Goal: Task Accomplishment & Management: Manage account settings

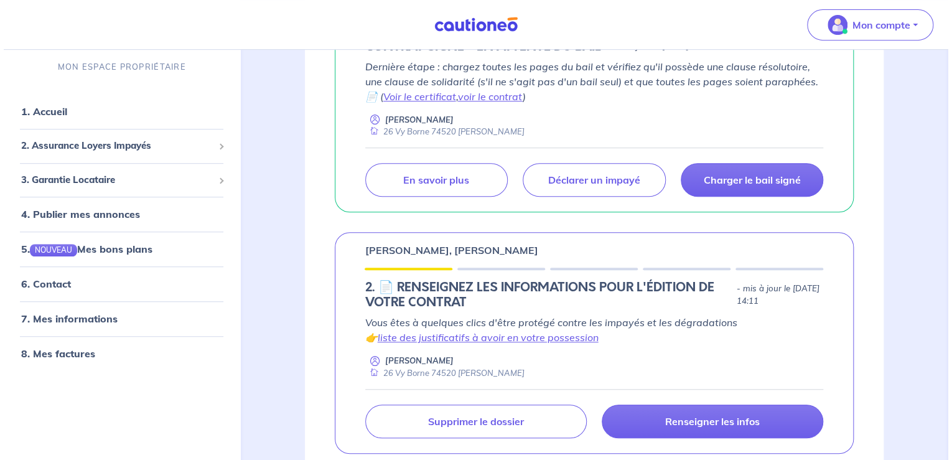
scroll to position [332, 0]
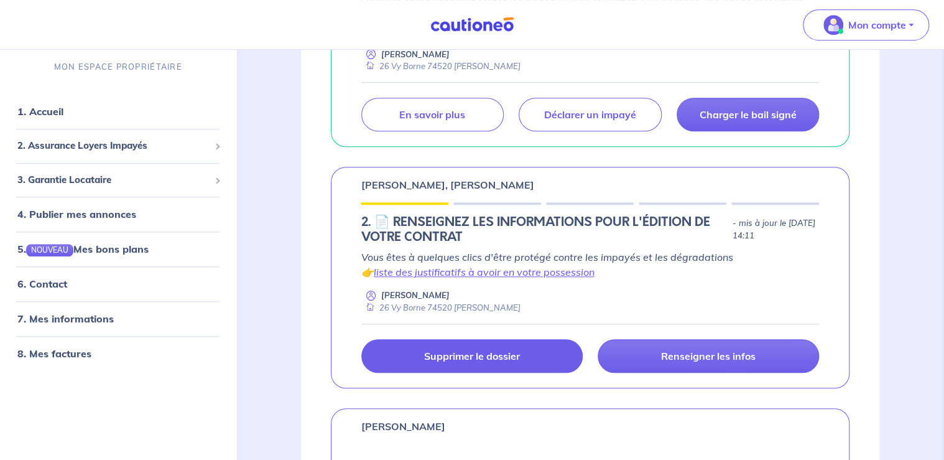
click at [529, 362] on link "Supprimer le dossier" at bounding box center [471, 356] width 221 height 34
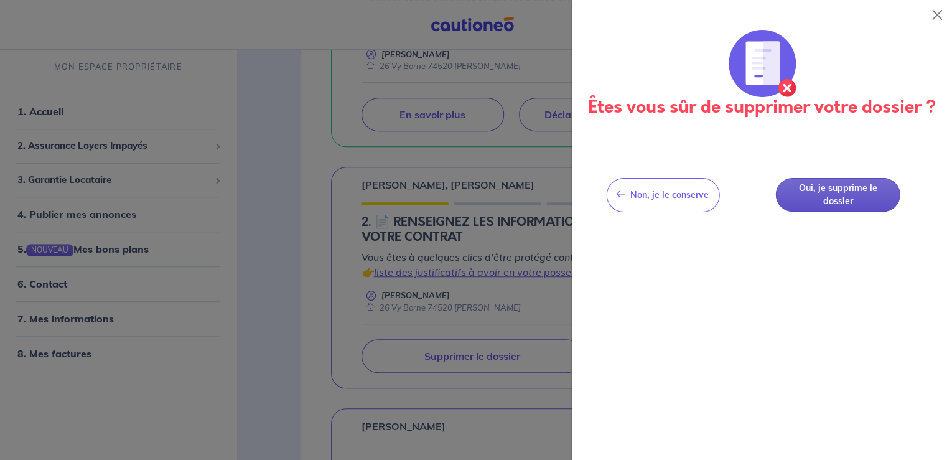
click at [850, 204] on button "Oui, je supprime le dossier" at bounding box center [838, 195] width 124 height 34
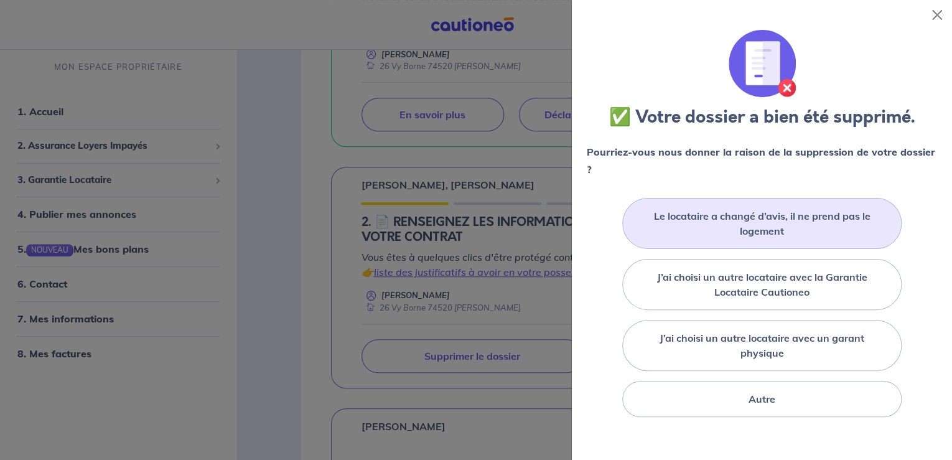
click at [830, 220] on label "Le locataire a changé d’avis, il ne prend pas le logement" at bounding box center [762, 223] width 248 height 30
click at [0, 0] on input "Le locataire a changé d’avis, il ne prend pas le logement" at bounding box center [0, 0] width 0 height 0
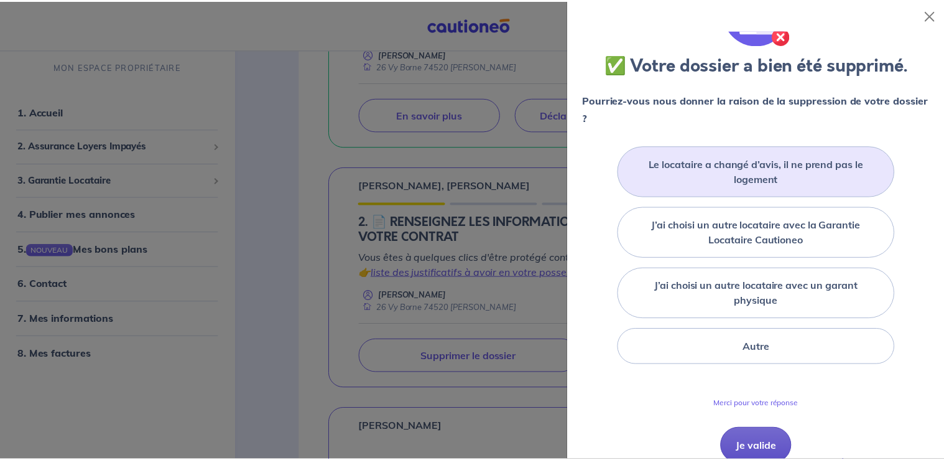
scroll to position [105, 0]
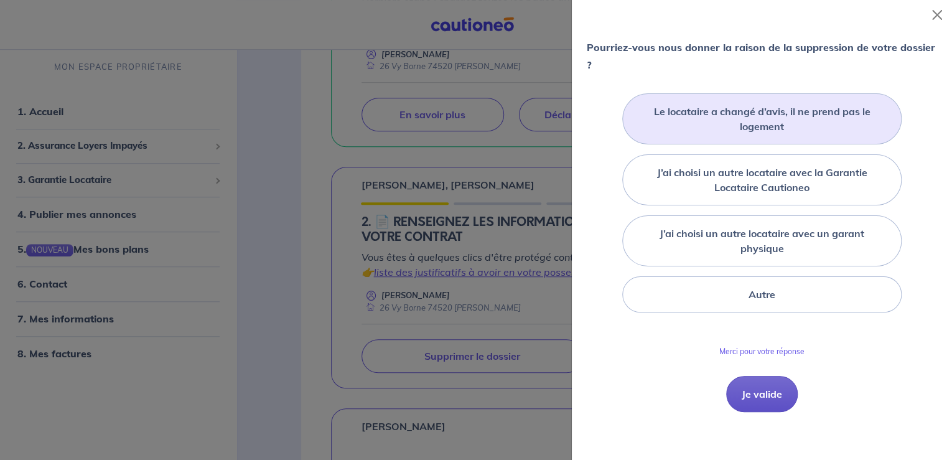
click at [771, 393] on button "Je valide" at bounding box center [762, 394] width 72 height 36
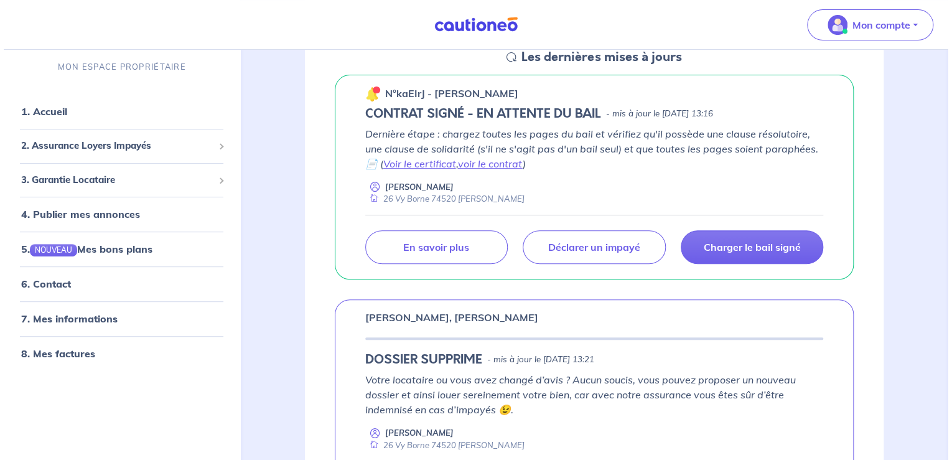
scroll to position [133, 0]
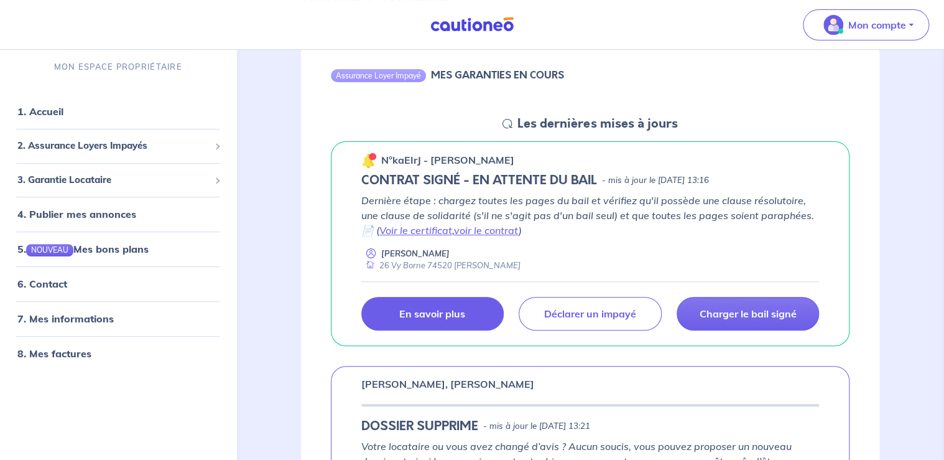
click at [456, 305] on link "En savoir plus" at bounding box center [432, 314] width 142 height 34
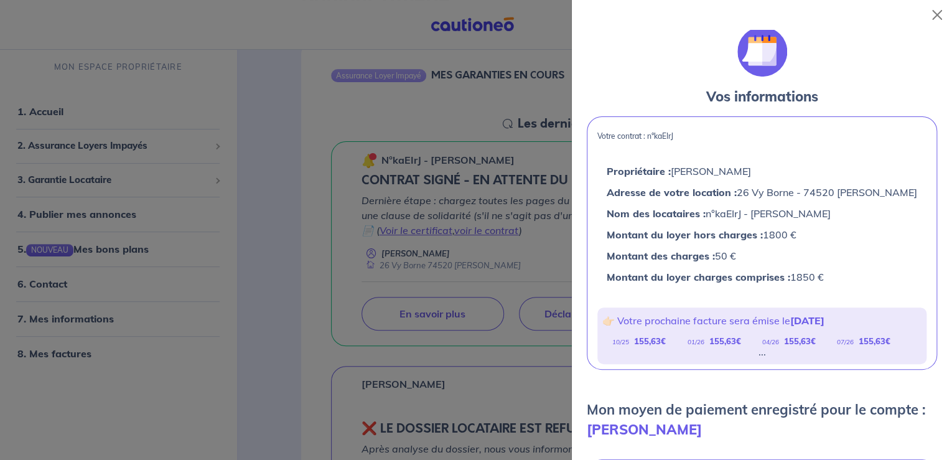
scroll to position [0, 0]
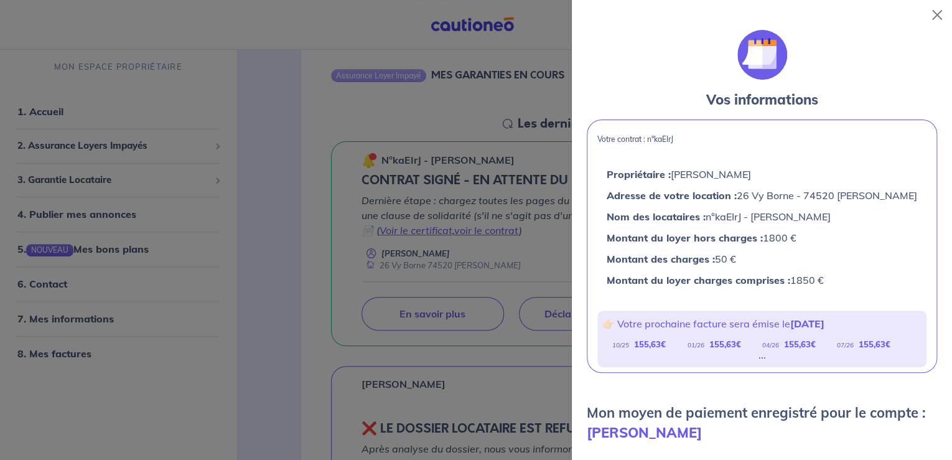
click at [422, 93] on div at bounding box center [476, 230] width 952 height 460
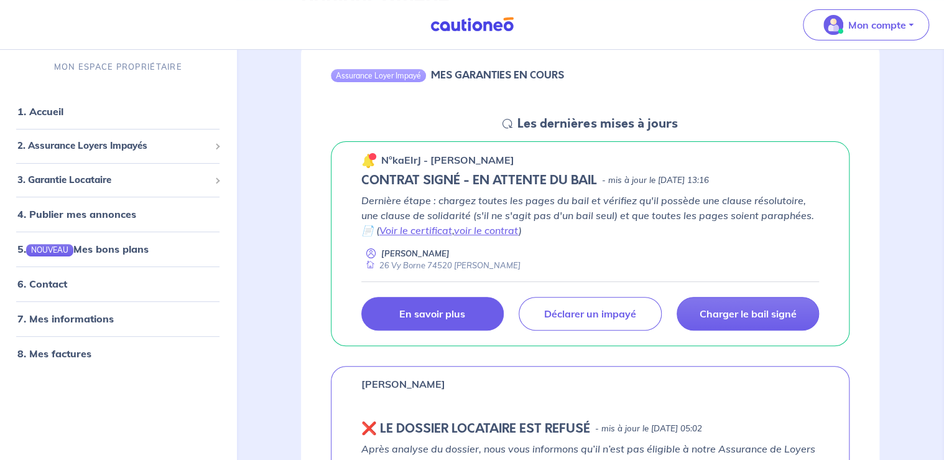
click at [468, 314] on link "En savoir plus" at bounding box center [432, 314] width 142 height 34
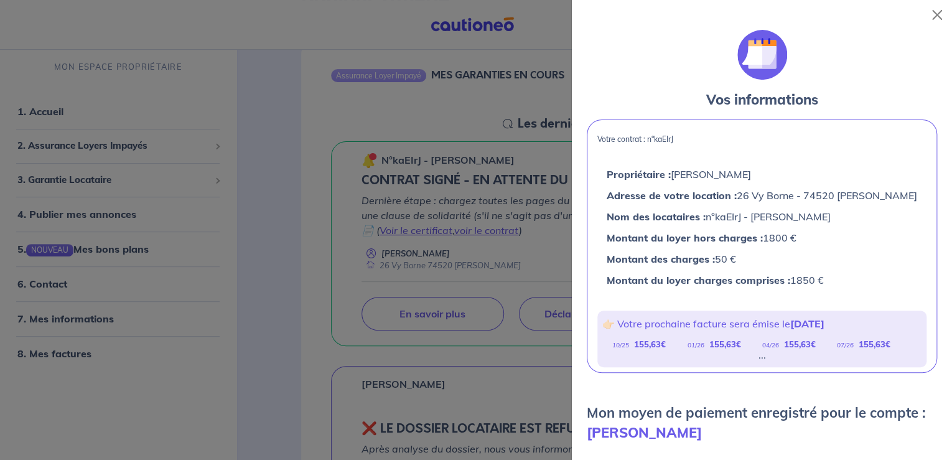
click at [276, 301] on div at bounding box center [476, 230] width 952 height 460
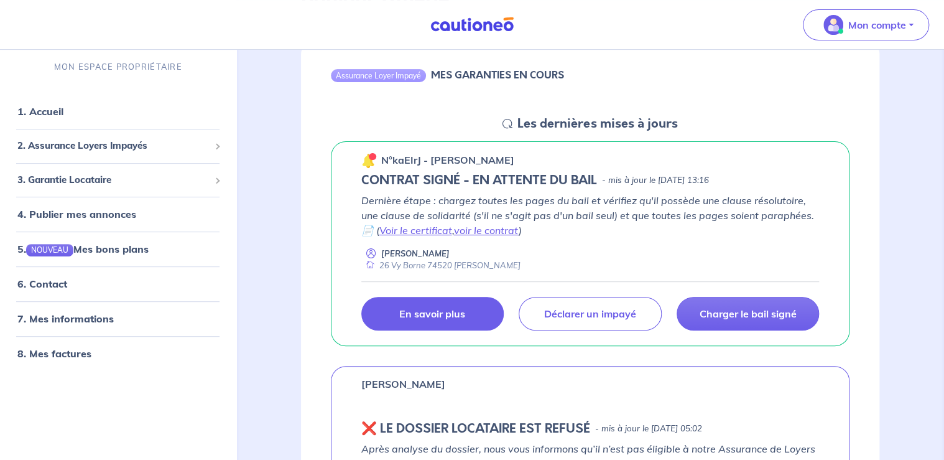
click at [458, 319] on p "En savoir plus" at bounding box center [432, 313] width 66 height 12
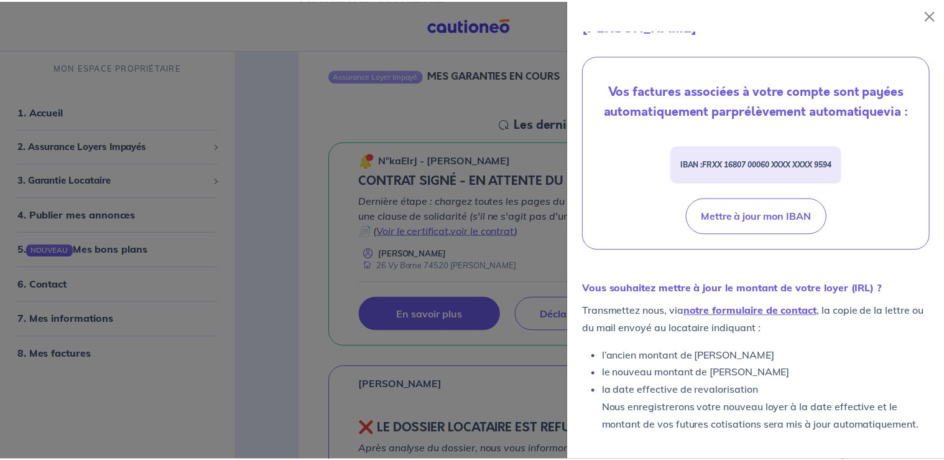
scroll to position [409, 0]
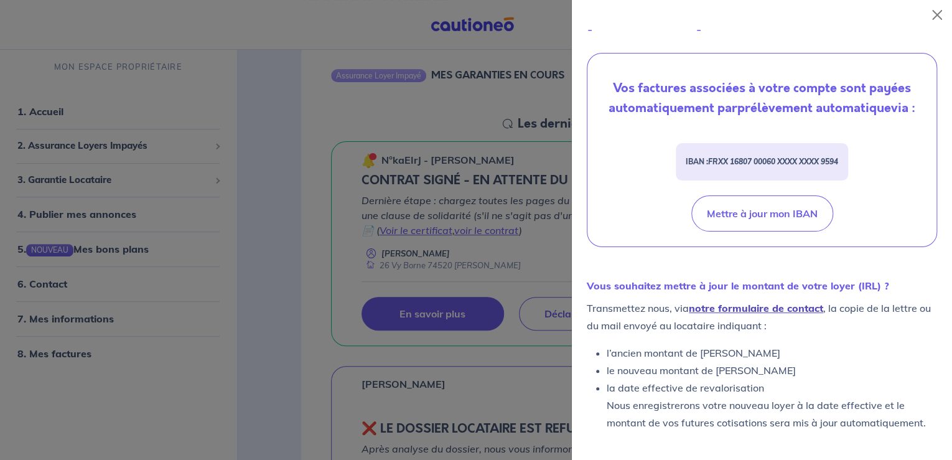
click at [789, 307] on link "notre formulaire de contact" at bounding box center [756, 308] width 134 height 12
click at [934, 18] on button "Close" at bounding box center [937, 15] width 20 height 20
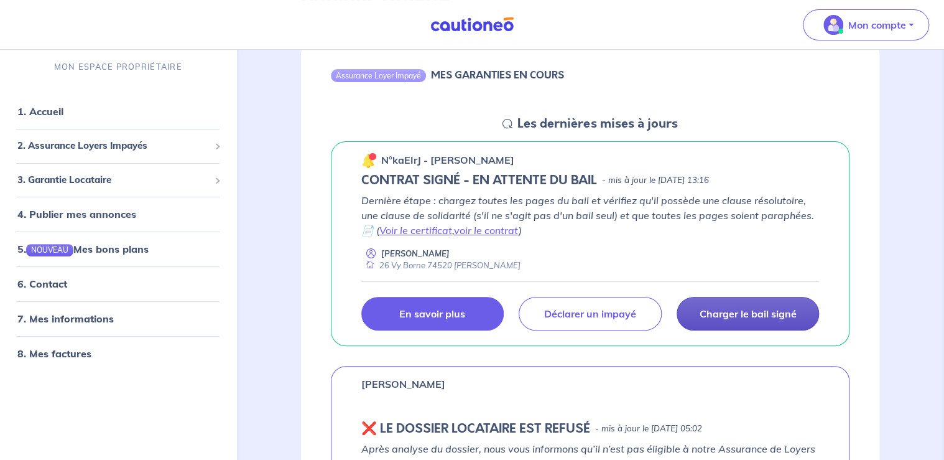
click at [793, 311] on p "Charger le bail signé" at bounding box center [747, 313] width 97 height 12
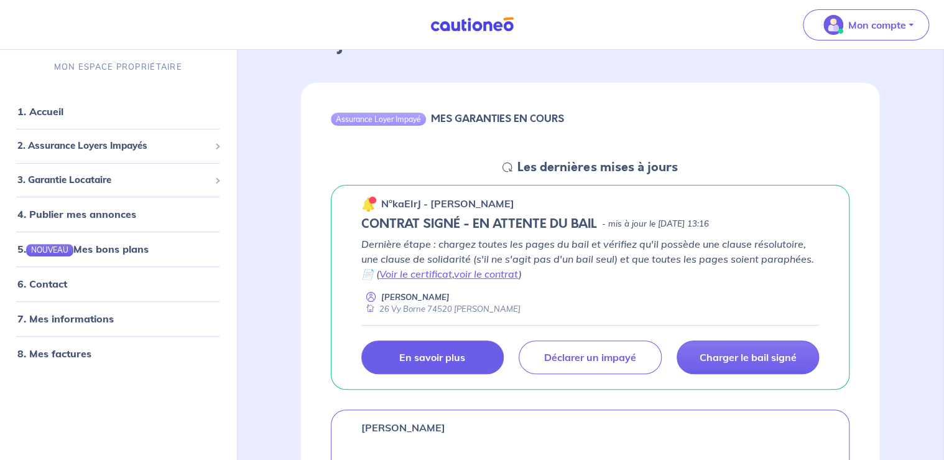
scroll to position [66, 0]
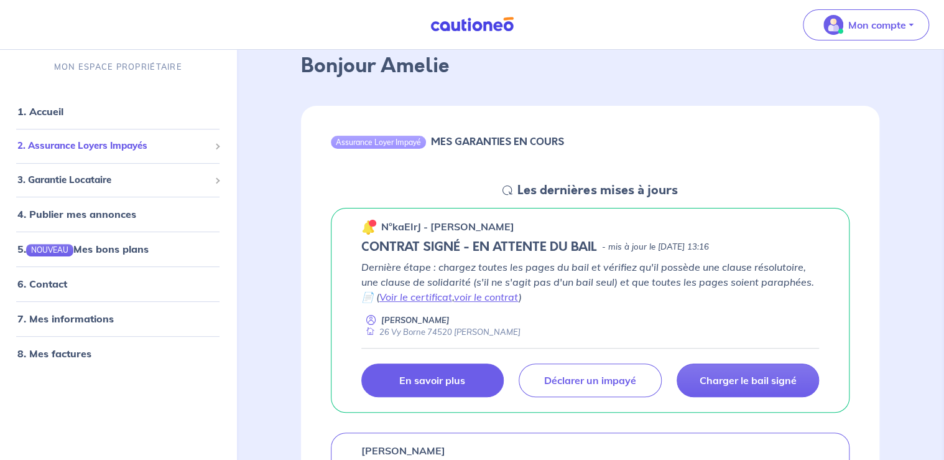
click at [132, 147] on span "2. Assurance Loyers Impayés" at bounding box center [113, 146] width 192 height 14
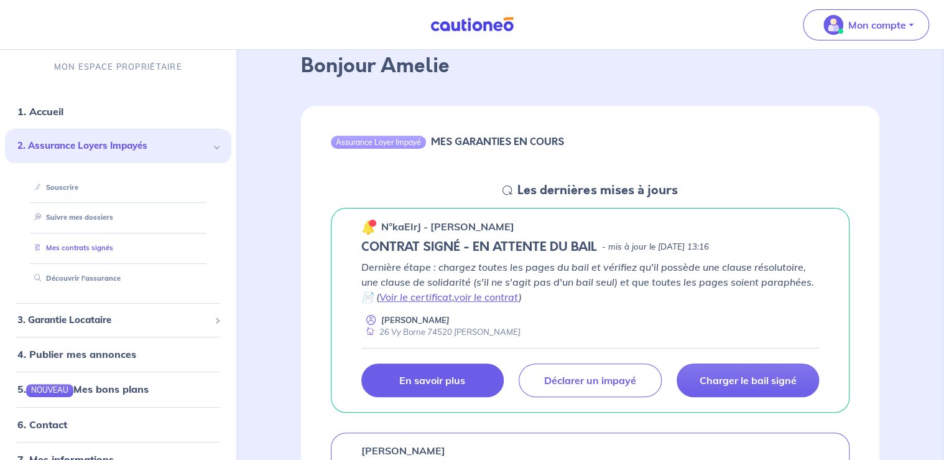
click at [99, 247] on link "Mes contrats signés" at bounding box center [71, 247] width 84 height 9
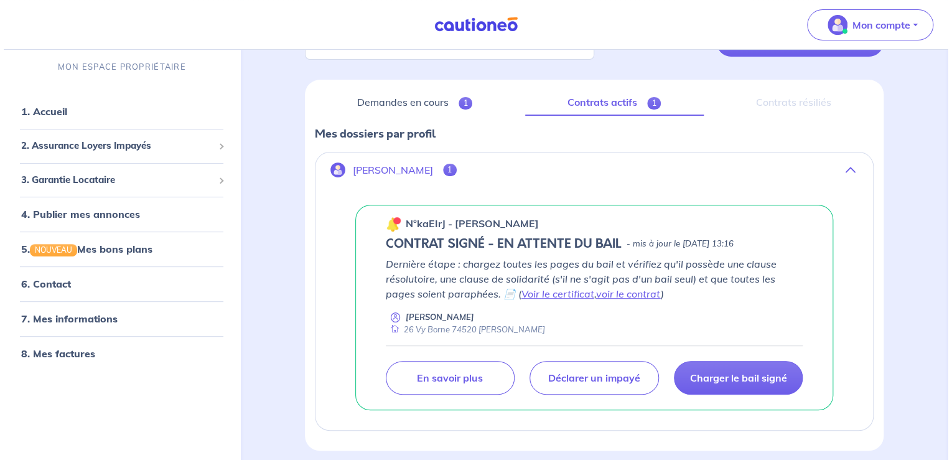
scroll to position [170, 0]
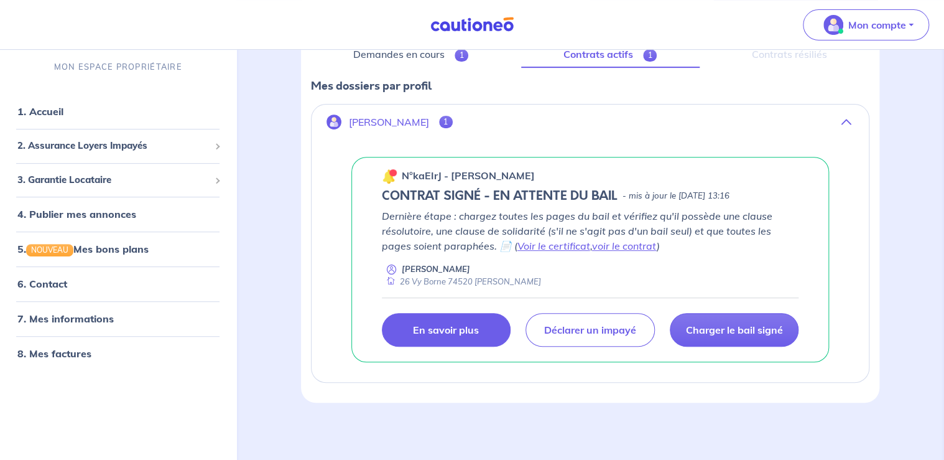
click at [432, 327] on p "En savoir plus" at bounding box center [446, 329] width 66 height 12
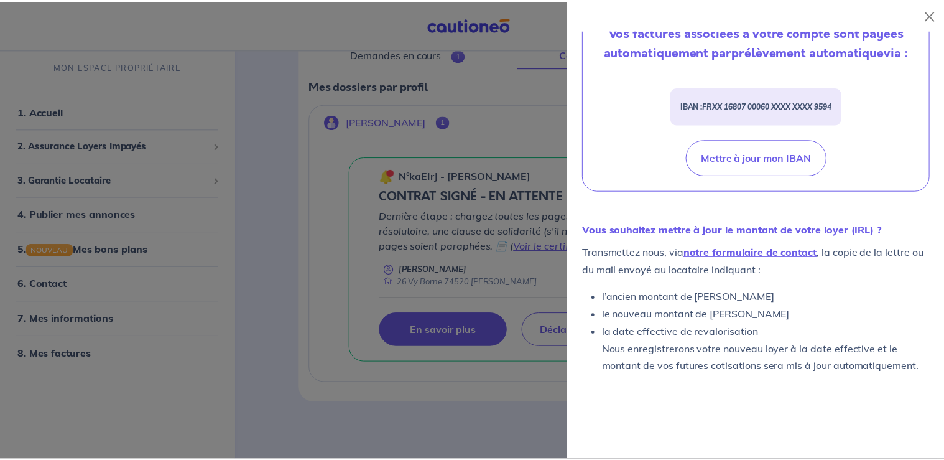
scroll to position [499, 0]
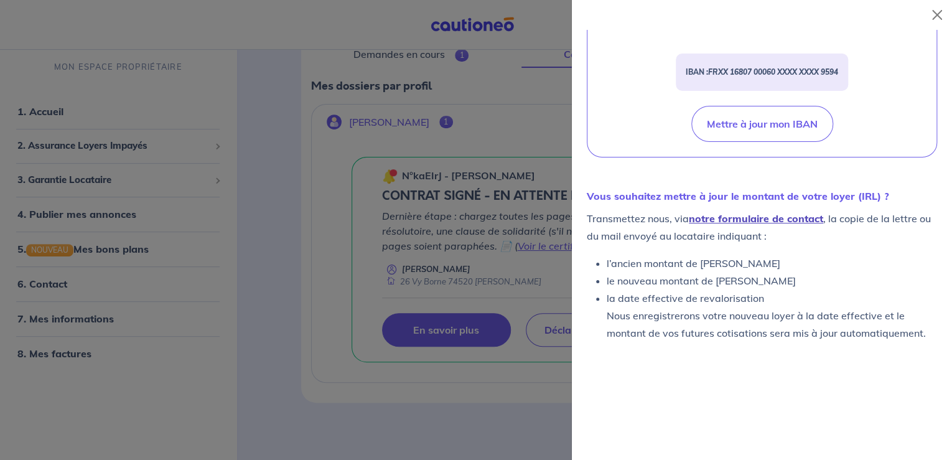
click at [763, 217] on link "notre formulaire de contact" at bounding box center [756, 218] width 134 height 12
click at [299, 231] on div at bounding box center [476, 230] width 952 height 460
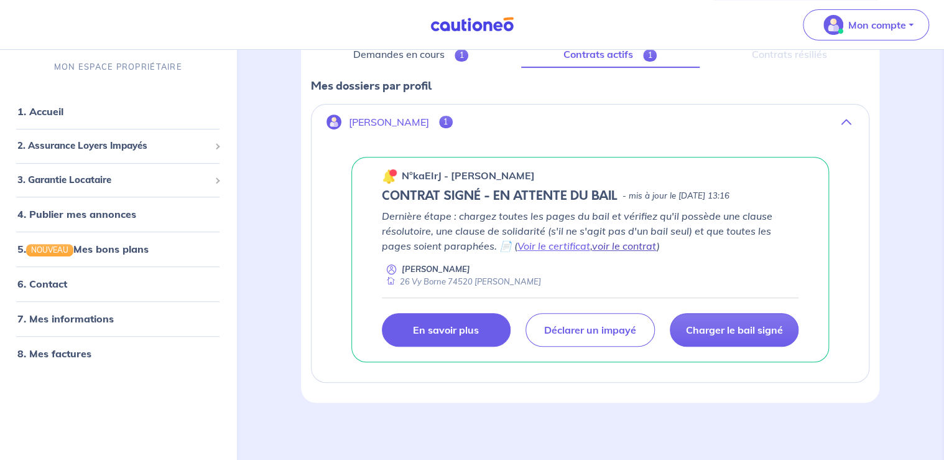
click at [622, 241] on link "voir le contrat" at bounding box center [624, 246] width 65 height 12
